Goal: Task Accomplishment & Management: Manage account settings

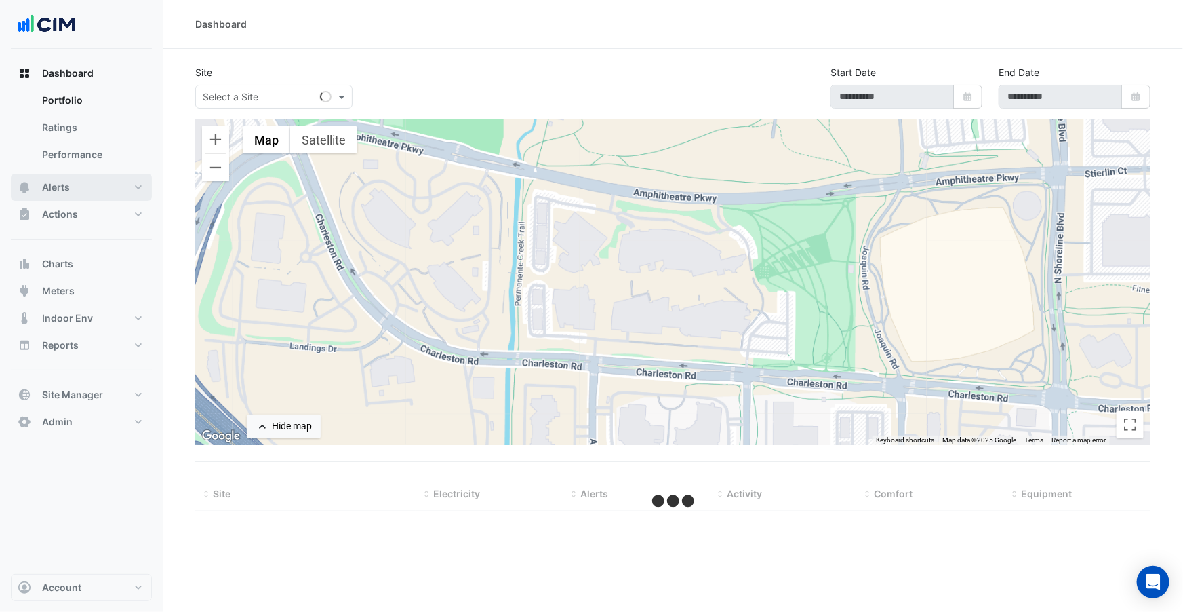
click at [85, 181] on button "Alerts" at bounding box center [81, 187] width 141 height 27
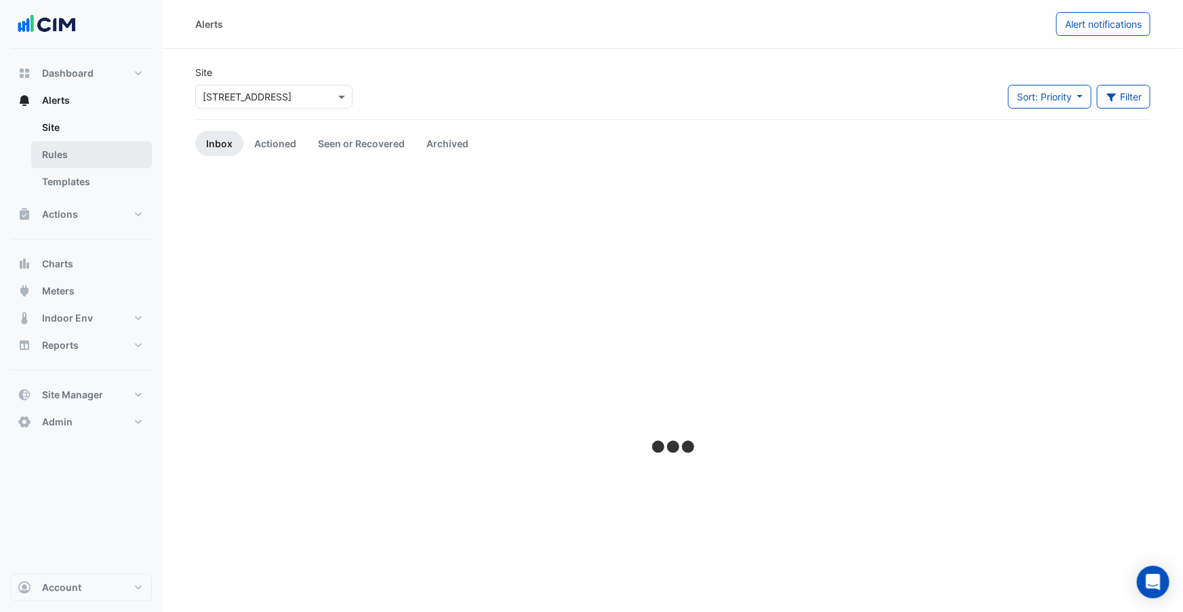
click at [66, 163] on link "Rules" at bounding box center [91, 154] width 121 height 27
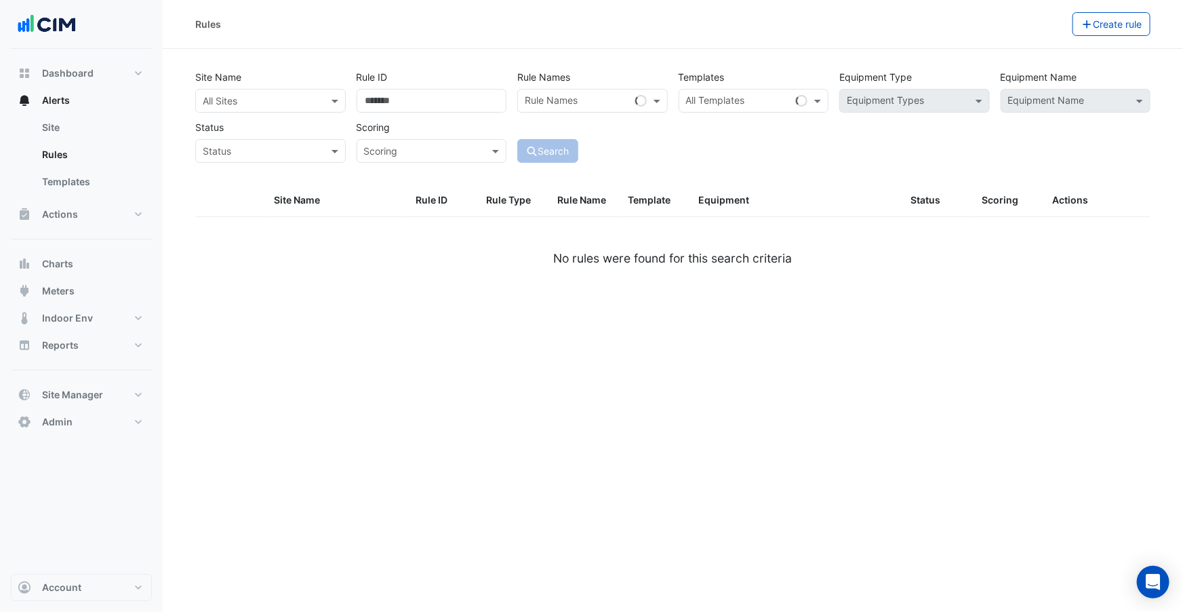
click at [300, 103] on input "text" at bounding box center [257, 101] width 108 height 14
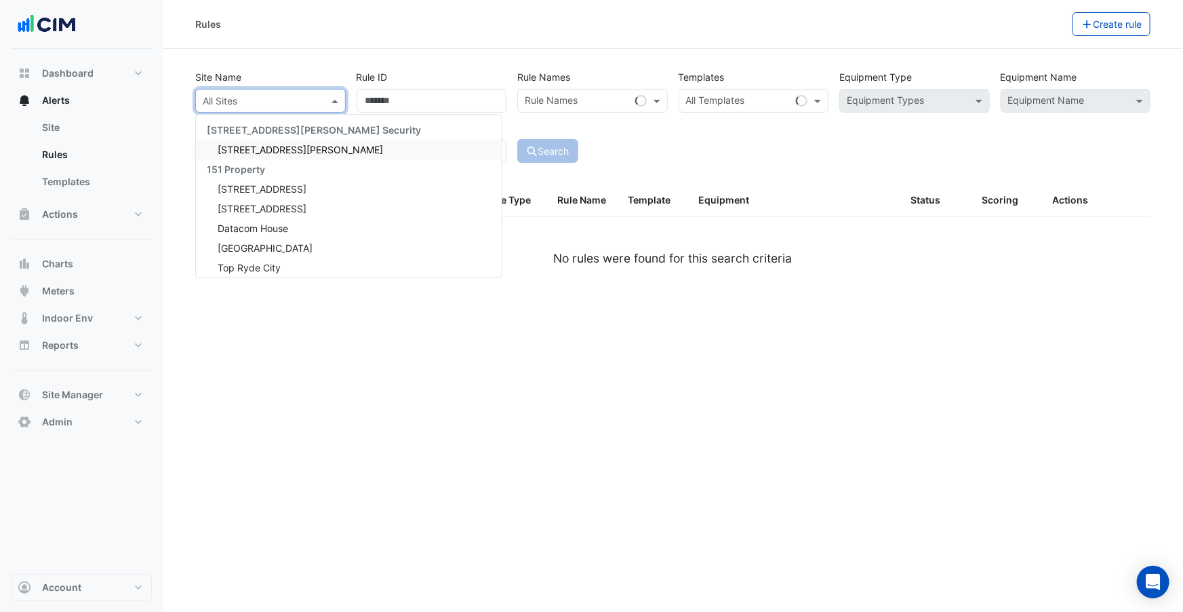
drag, startPoint x: 277, startPoint y: 144, endPoint x: 437, endPoint y: 144, distance: 159.3
click at [277, 144] on span "[STREET_ADDRESS][PERSON_NAME]" at bounding box center [300, 150] width 165 height 12
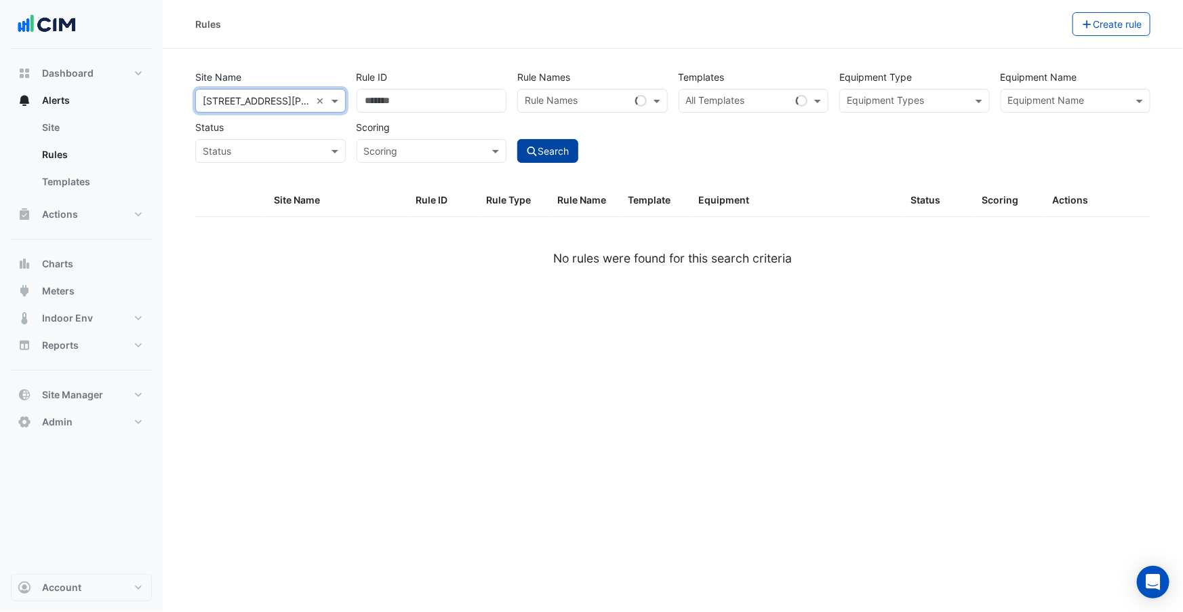
click at [537, 146] on button "Search" at bounding box center [547, 151] width 61 height 24
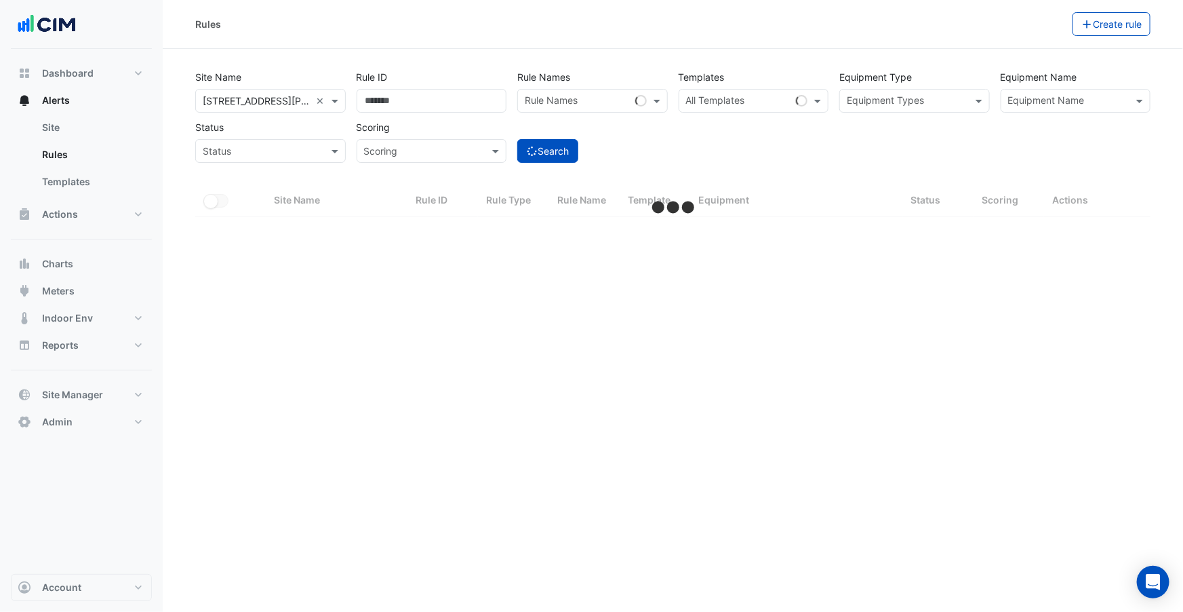
select select "***"
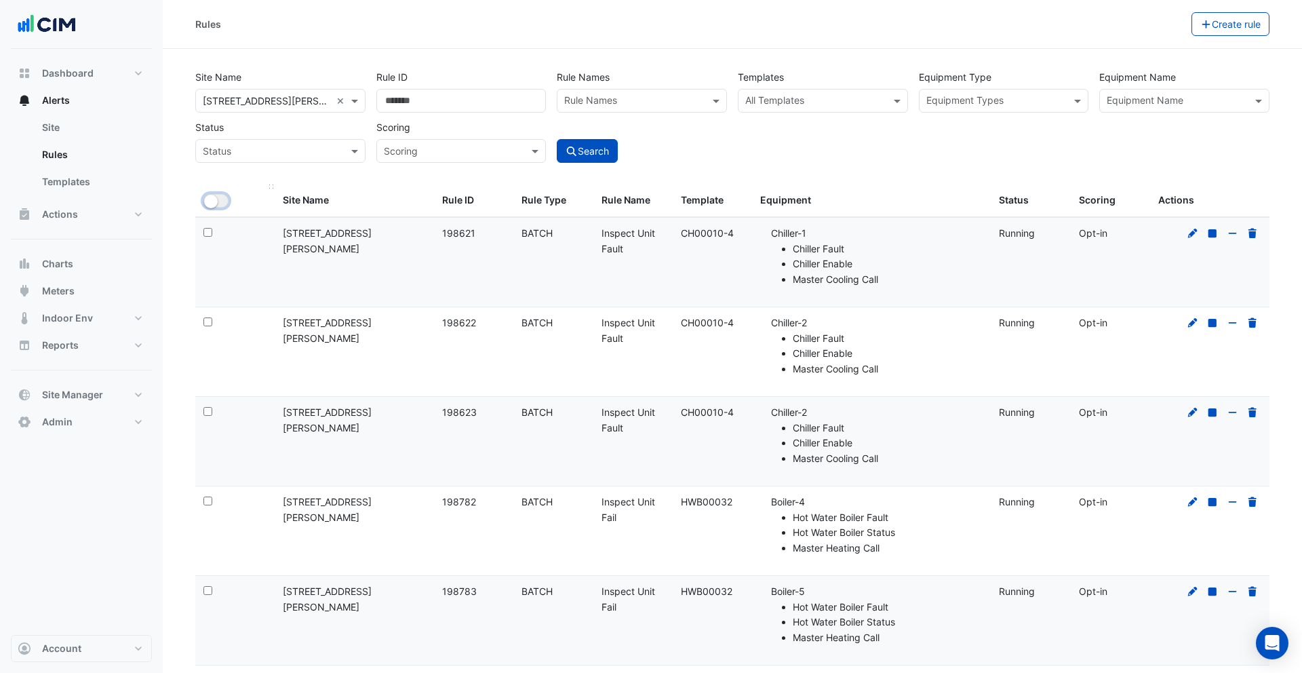
click at [216, 203] on small "button" at bounding box center [211, 202] width 14 height 14
click at [216, 198] on icon "button" at bounding box center [214, 201] width 11 height 11
click at [268, 151] on input "text" at bounding box center [267, 151] width 128 height 14
drag, startPoint x: 328, startPoint y: 42, endPoint x: 1041, endPoint y: 68, distance: 713.1
click at [331, 42] on div "Rules Bulk Actions Update - search by site and a single template Start 5 select…" at bounding box center [732, 24] width 1139 height 49
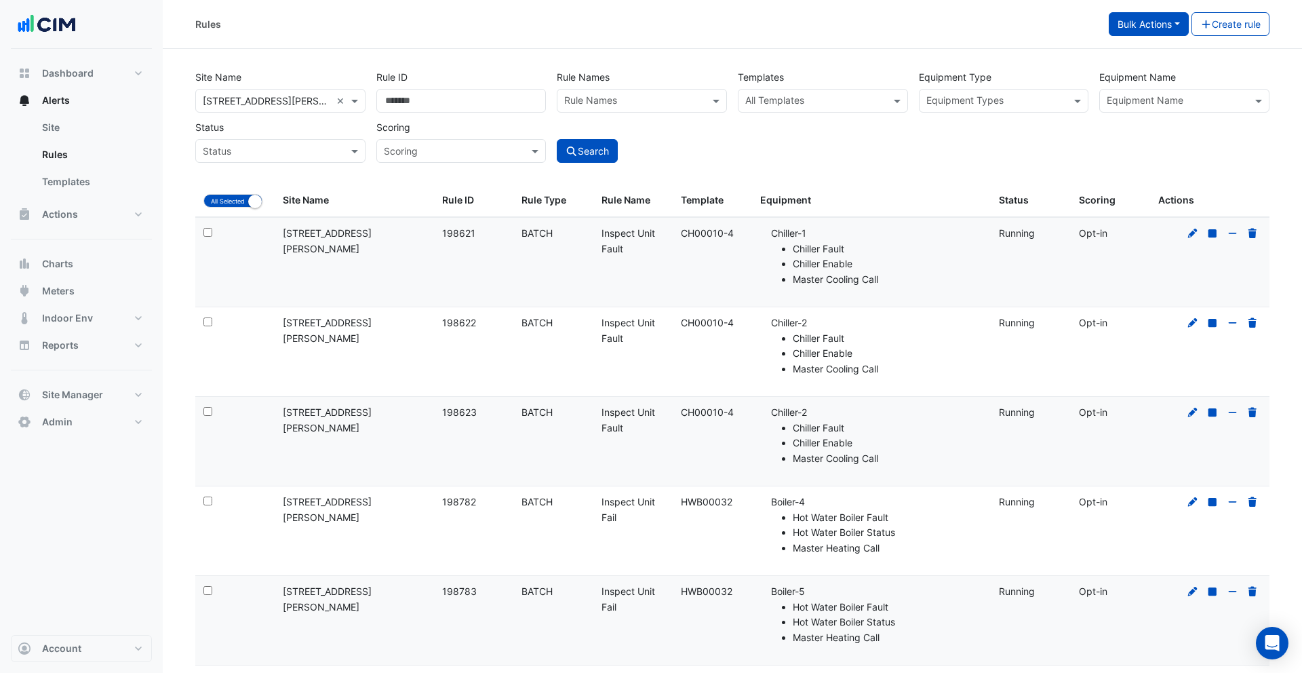
click at [1132, 29] on button "Bulk Actions" at bounding box center [1149, 24] width 80 height 24
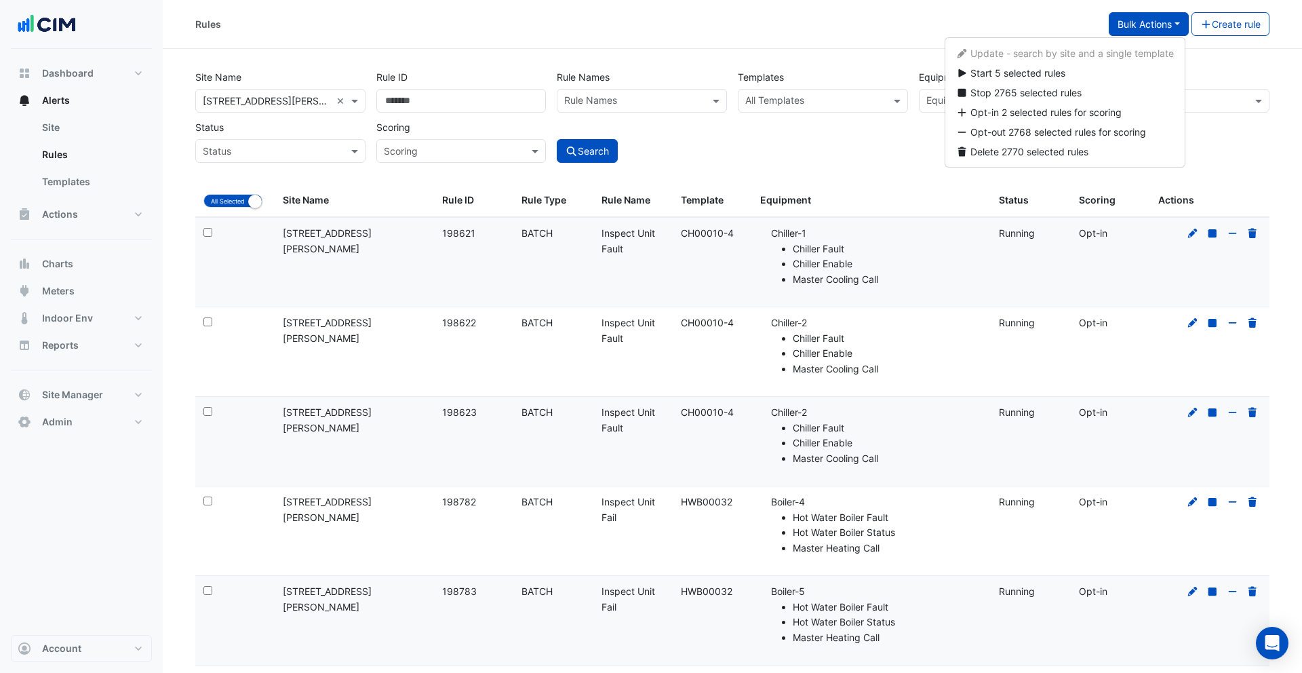
click at [446, 162] on div "Scoring" at bounding box center [461, 151] width 170 height 24
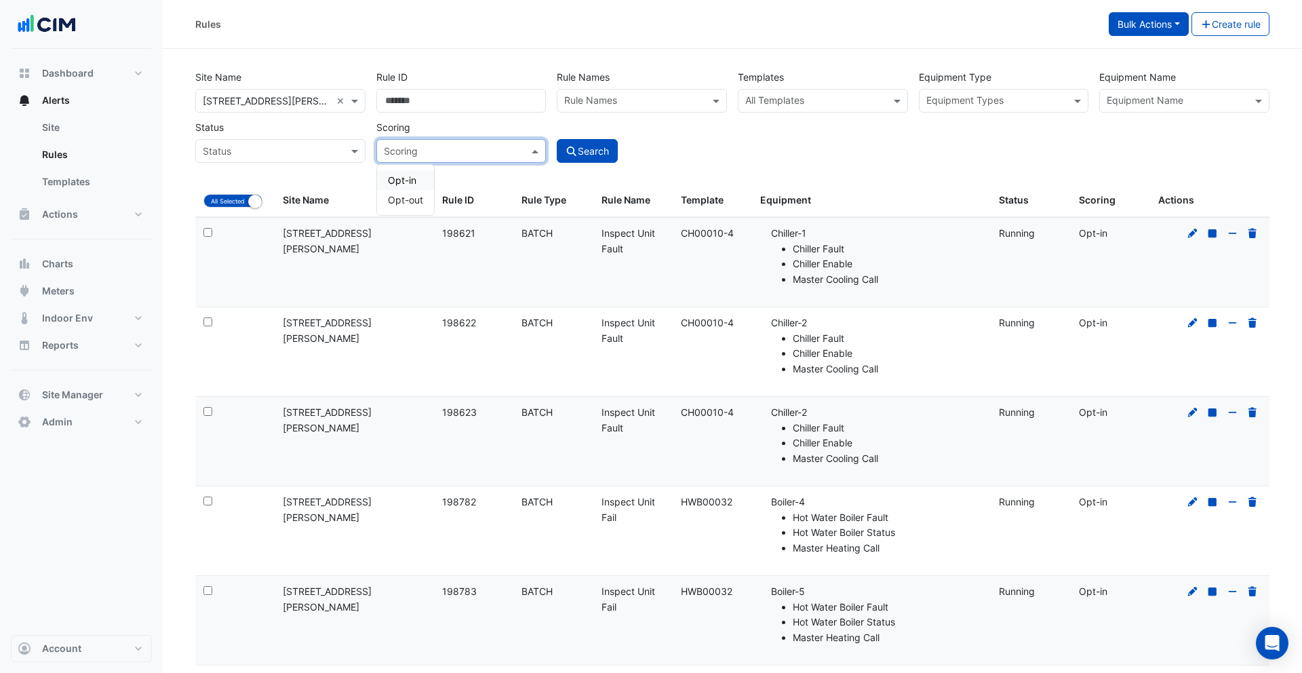
click at [1132, 25] on button "Bulk Actions" at bounding box center [1149, 24] width 80 height 24
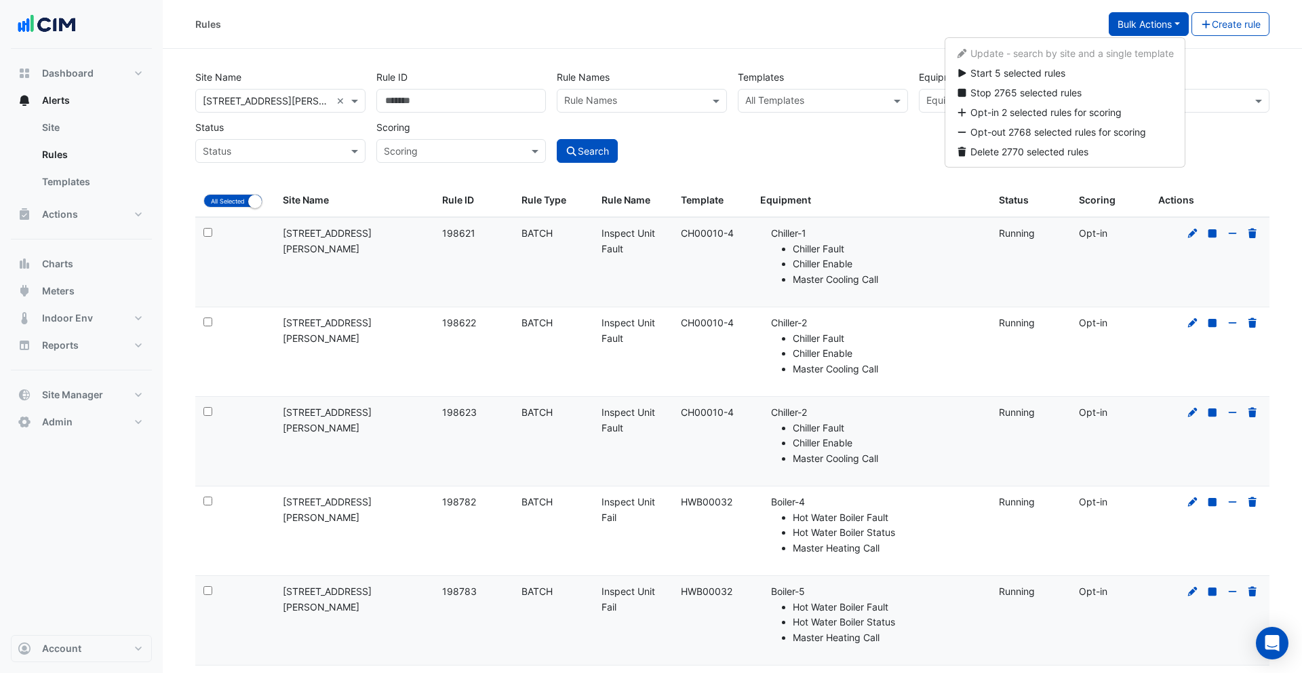
click at [1023, 279] on datatable-body-cell "Status: Running" at bounding box center [1030, 262] width 79 height 89
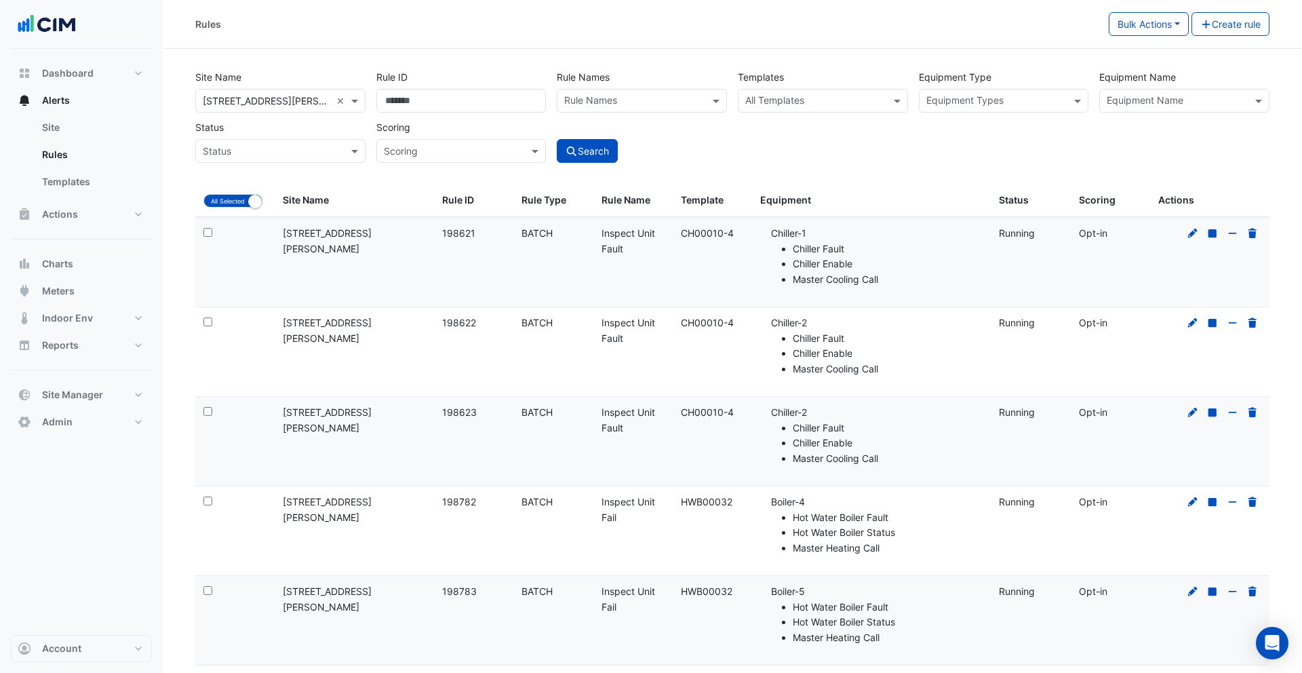
click at [296, 153] on input "text" at bounding box center [267, 151] width 128 height 14
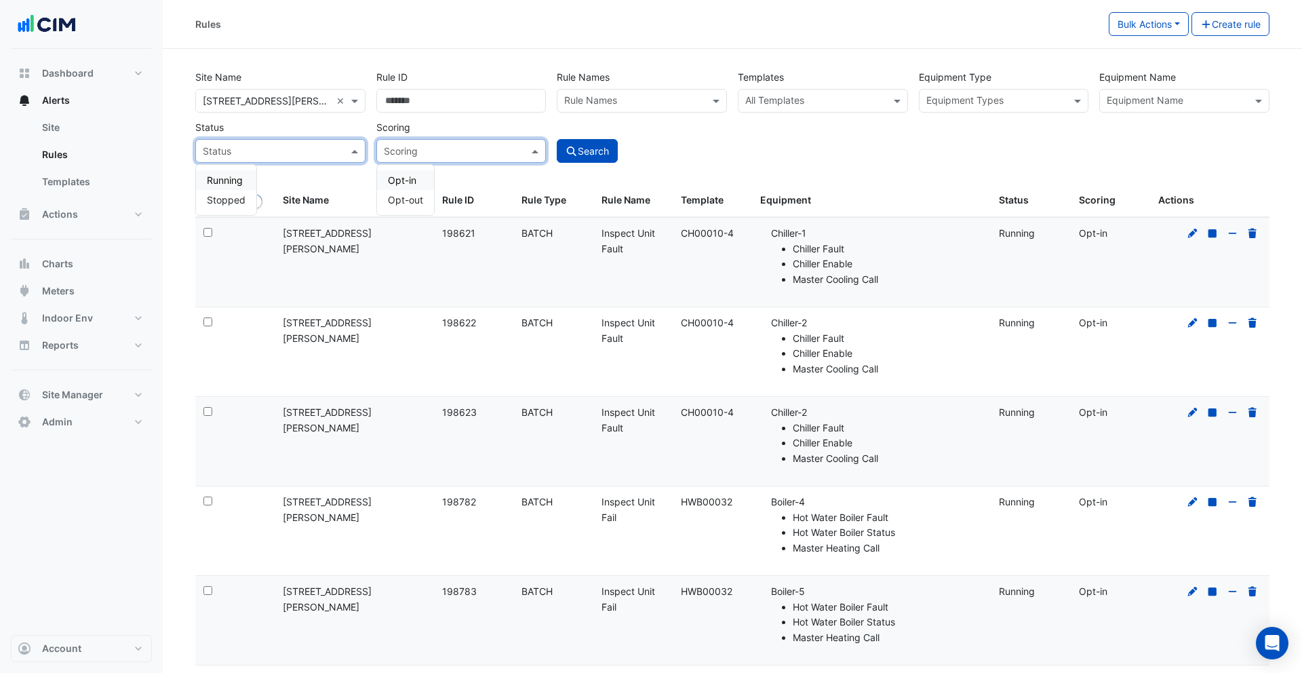
click at [420, 158] on div "Scoring" at bounding box center [461, 151] width 170 height 24
click at [329, 154] on input "text" at bounding box center [267, 151] width 128 height 14
click at [439, 150] on input "text" at bounding box center [448, 151] width 128 height 14
click at [1122, 26] on button "Bulk Actions" at bounding box center [1149, 24] width 80 height 24
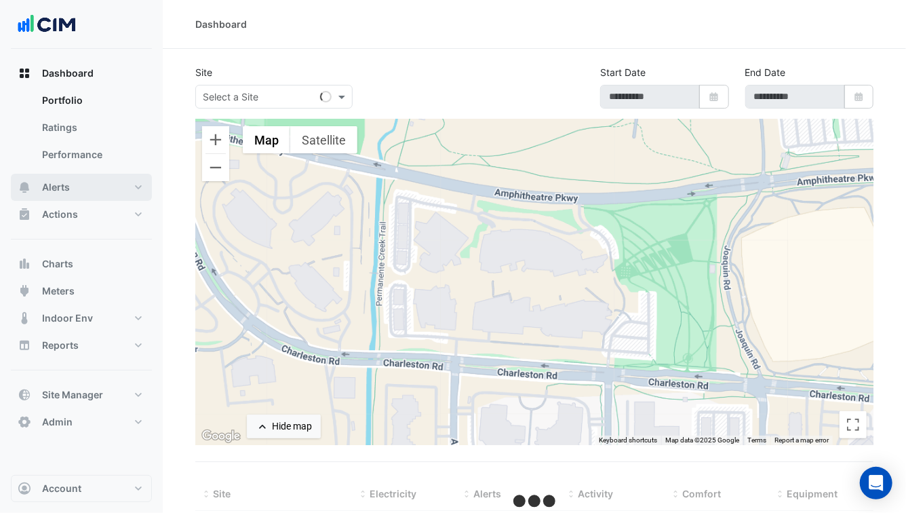
click at [105, 190] on button "Alerts" at bounding box center [81, 187] width 141 height 27
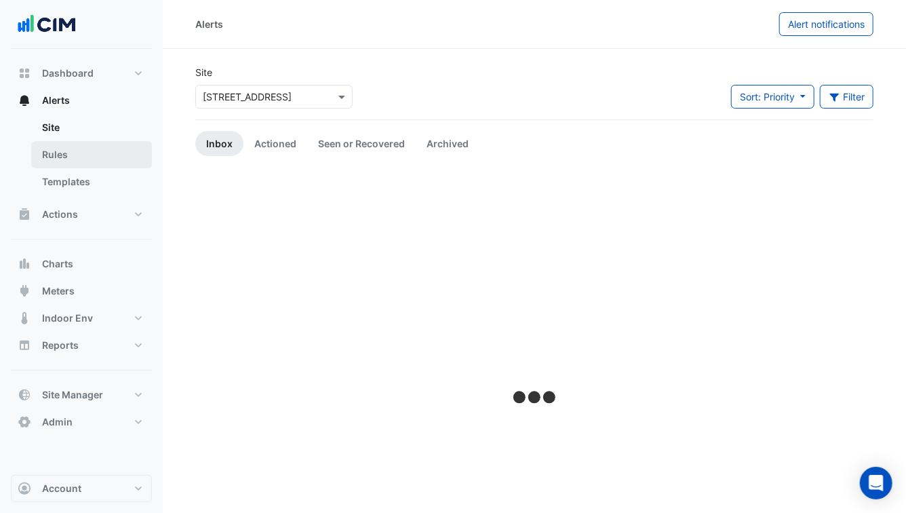
click at [93, 163] on link "Rules" at bounding box center [91, 154] width 121 height 27
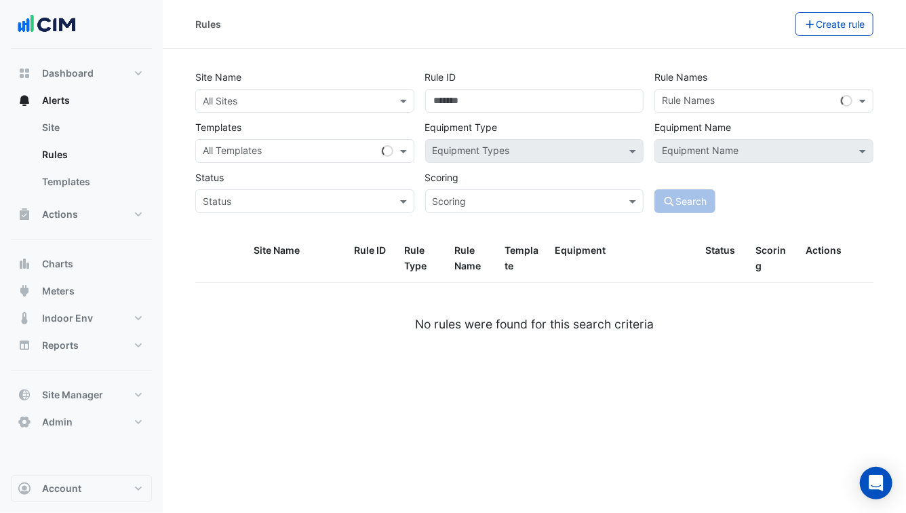
click at [274, 102] on input "text" at bounding box center [291, 101] width 177 height 14
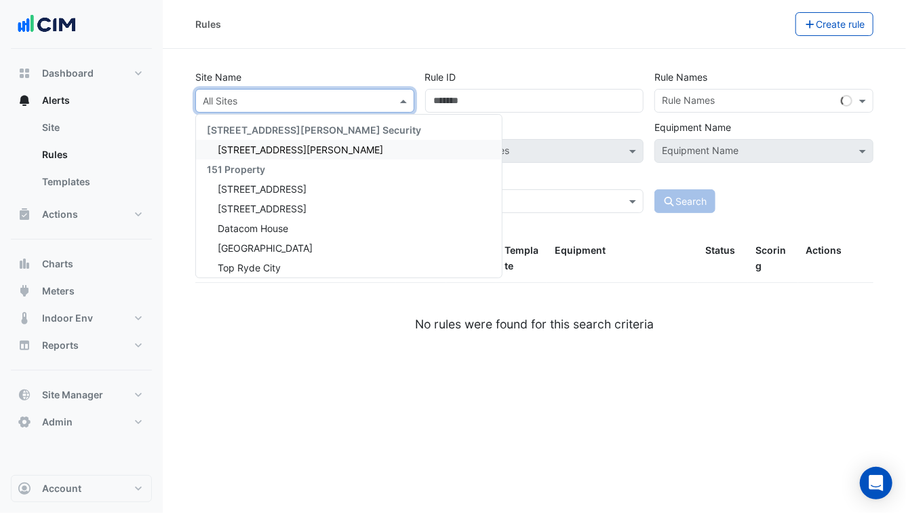
click at [285, 151] on span "[STREET_ADDRESS][PERSON_NAME]" at bounding box center [300, 150] width 165 height 12
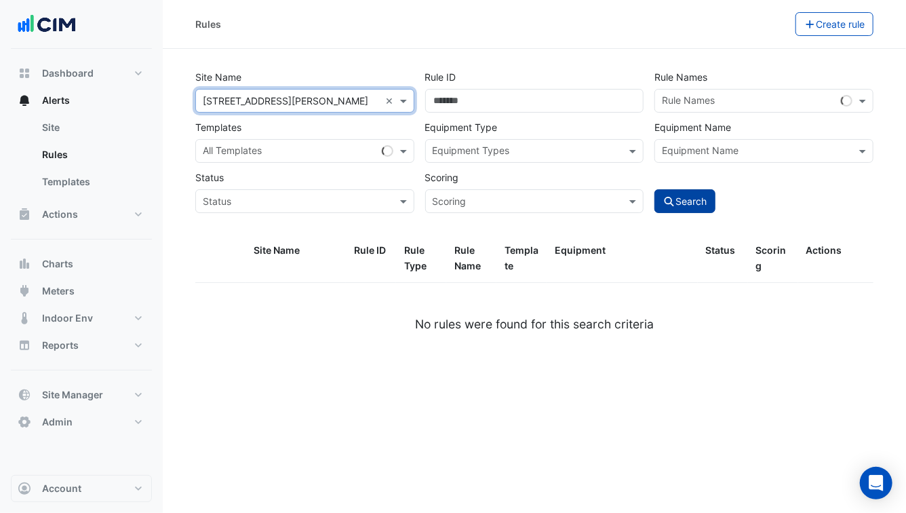
click at [687, 197] on button "Search" at bounding box center [684, 201] width 61 height 24
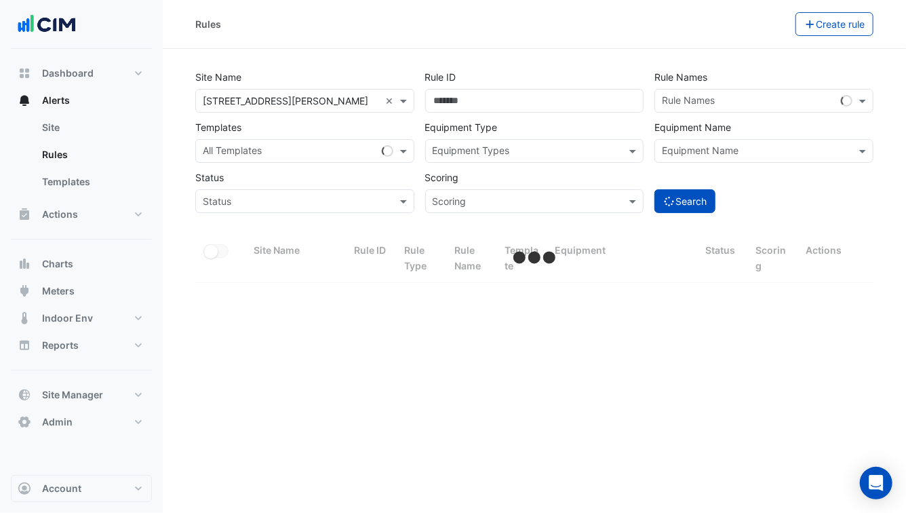
click at [372, 24] on div "Rules" at bounding box center [495, 24] width 600 height 24
select select "***"
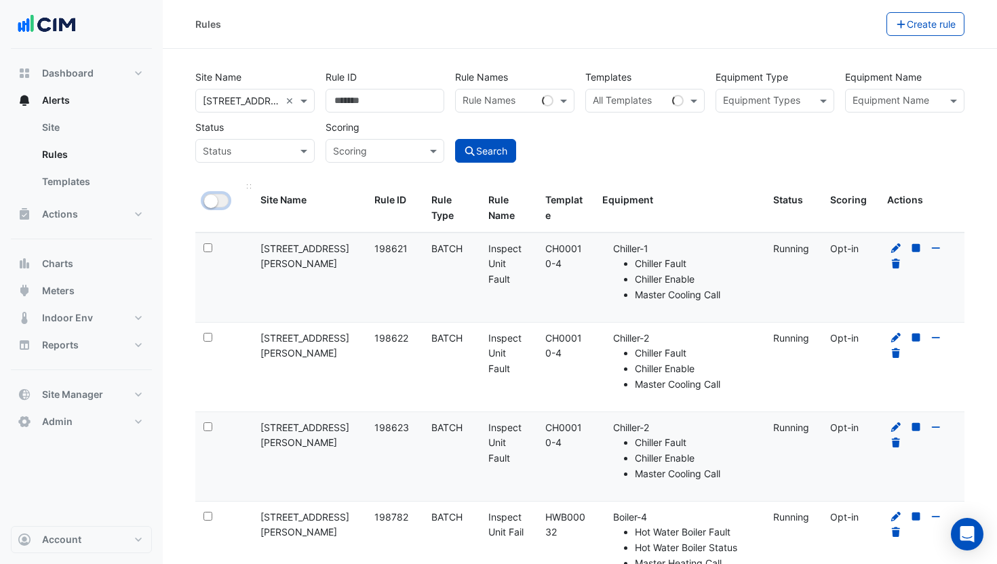
click at [214, 201] on small "button" at bounding box center [211, 202] width 14 height 14
click at [840, 22] on button "Bulk Actions" at bounding box center [843, 24] width 80 height 24
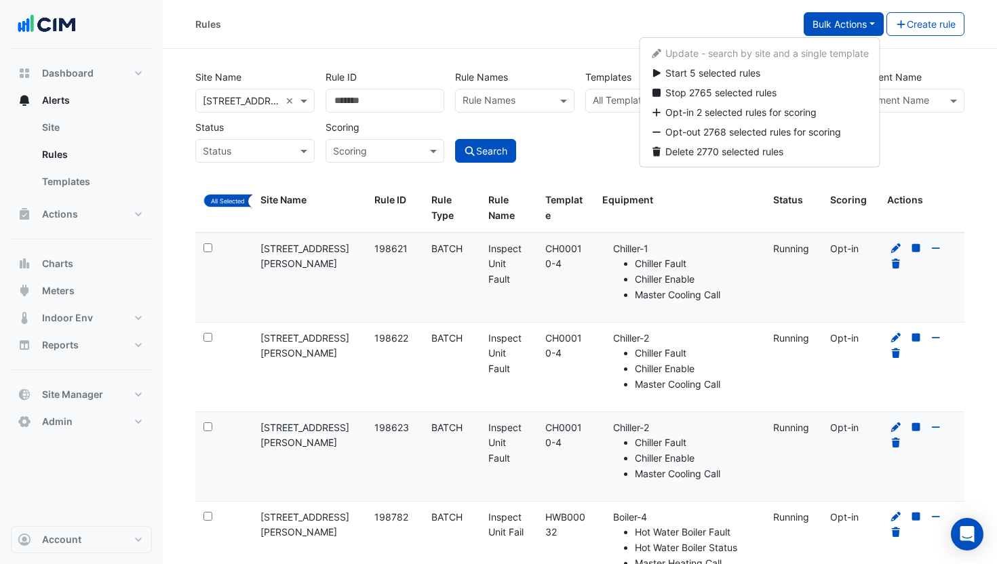
click at [832, 24] on button "Bulk Actions" at bounding box center [843, 24] width 80 height 24
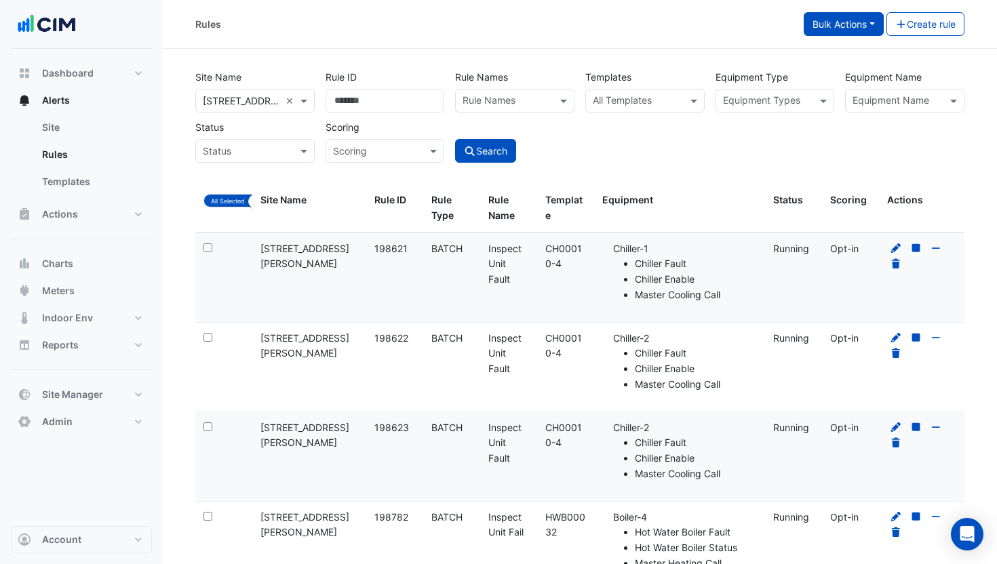
click at [832, 24] on button "Bulk Actions" at bounding box center [843, 24] width 80 height 24
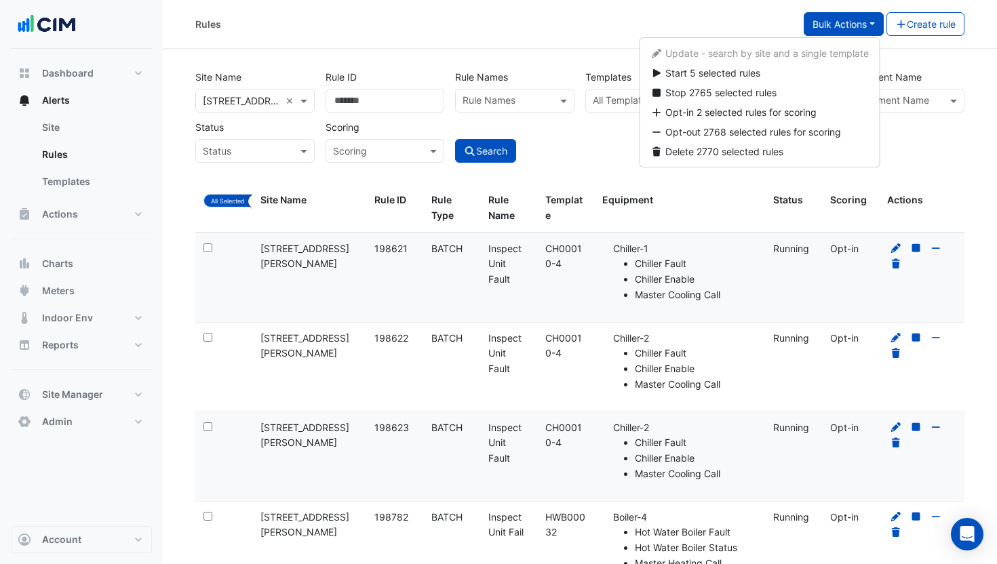
click at [273, 150] on input "text" at bounding box center [241, 151] width 77 height 14
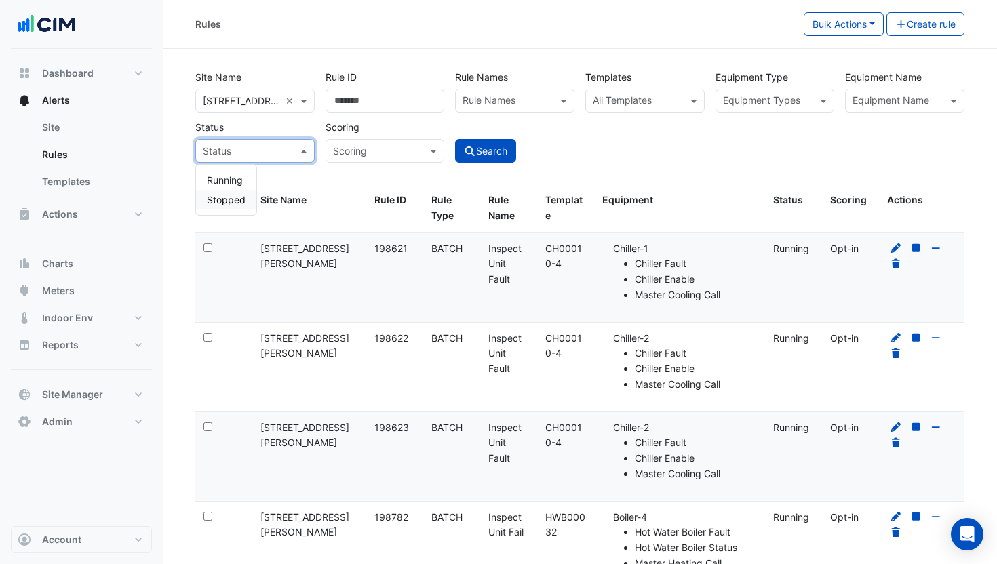
click at [232, 191] on div "Stopped" at bounding box center [226, 200] width 60 height 20
click at [492, 153] on button "Search" at bounding box center [485, 151] width 61 height 24
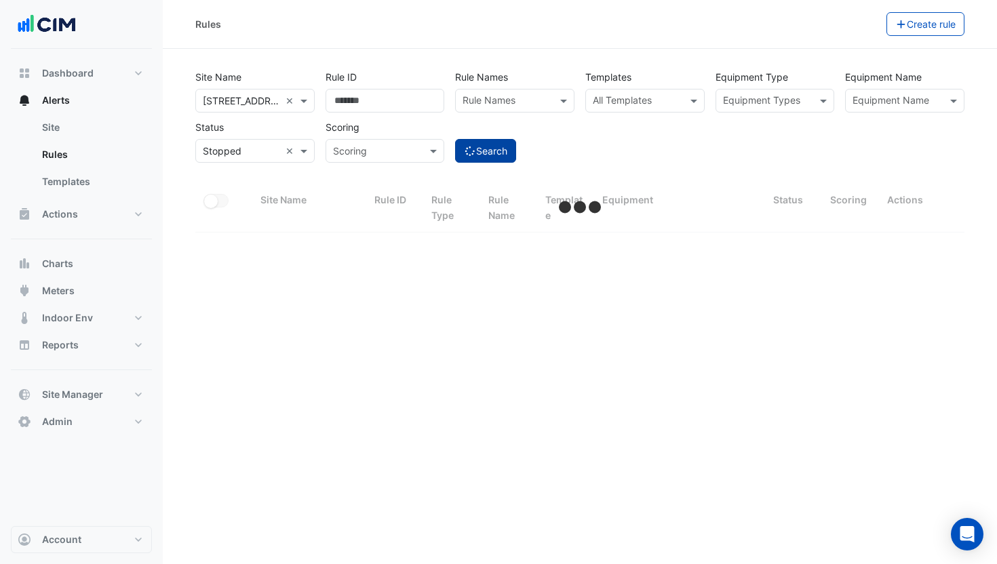
select select "***"
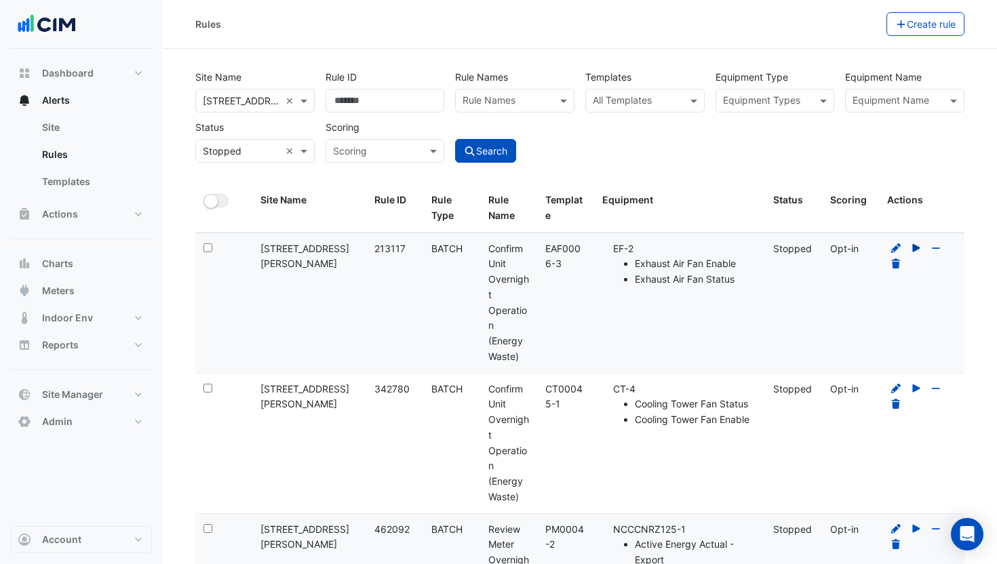
drag, startPoint x: 923, startPoint y: 260, endPoint x: 917, endPoint y: 249, distance: 12.4
click at [905, 259] on div at bounding box center [921, 256] width 69 height 31
